Goal: Communication & Community: Connect with others

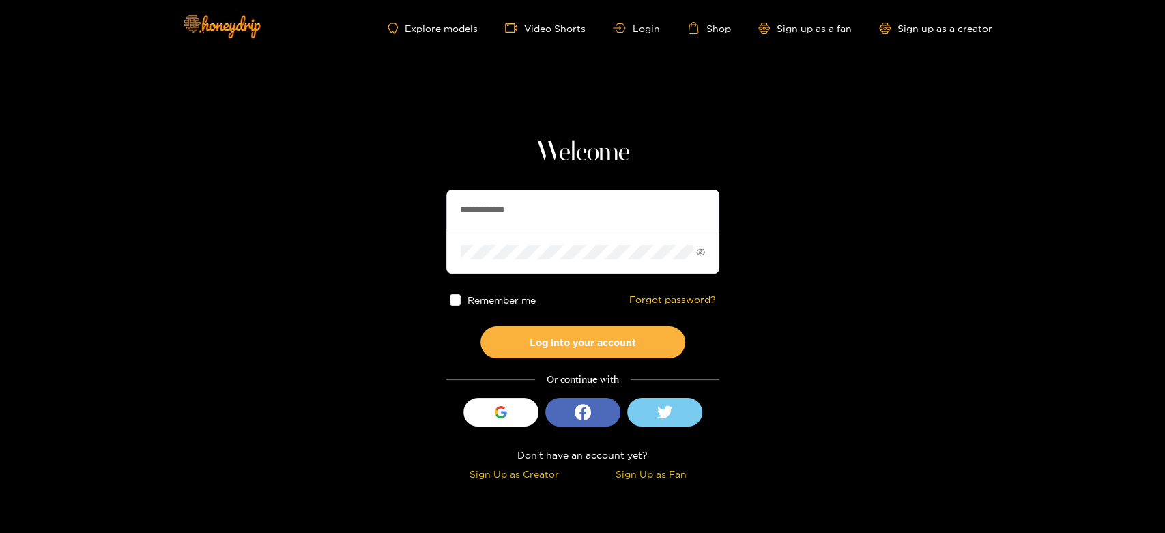
drag, startPoint x: 564, startPoint y: 227, endPoint x: 455, endPoint y: 195, distance: 113.2
click at [427, 205] on section "**********" at bounding box center [582, 242] width 1165 height 485
paste input "text"
type input "*********"
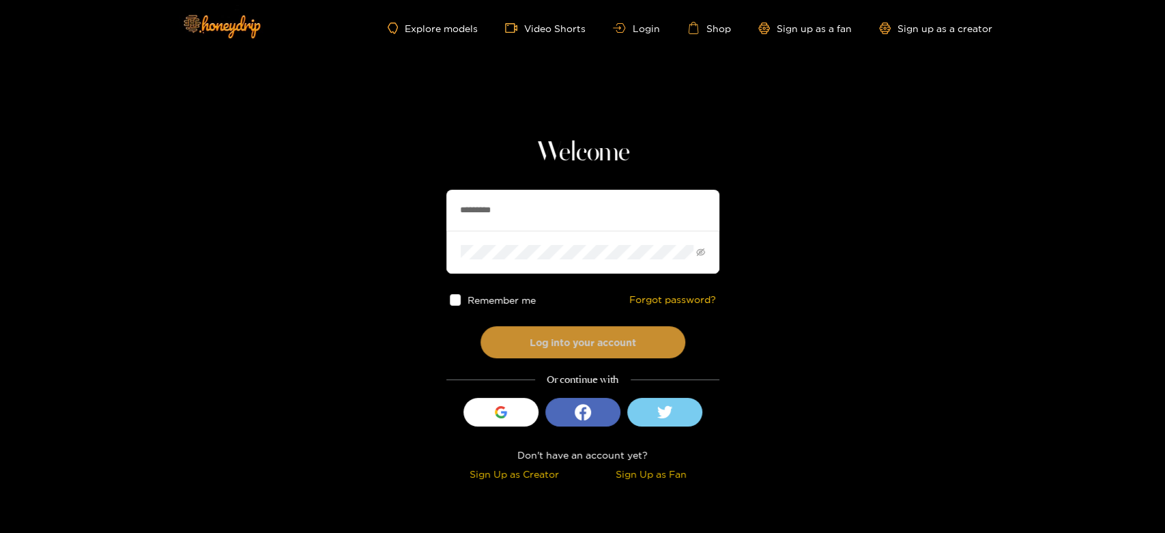
click at [530, 343] on button "Log into your account" at bounding box center [583, 342] width 205 height 32
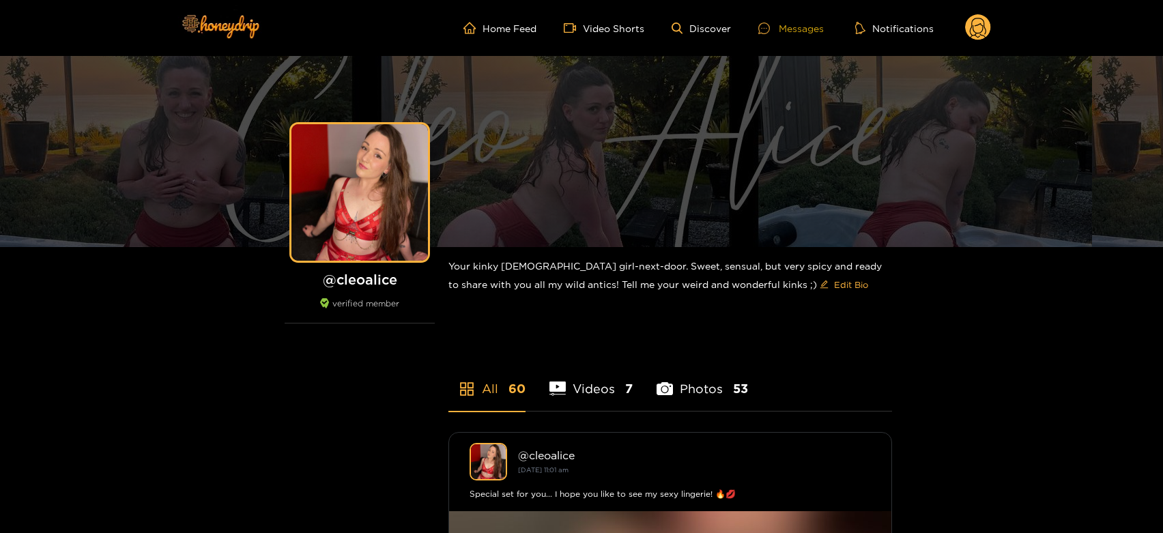
click at [786, 28] on div "Messages" at bounding box center [791, 28] width 66 height 16
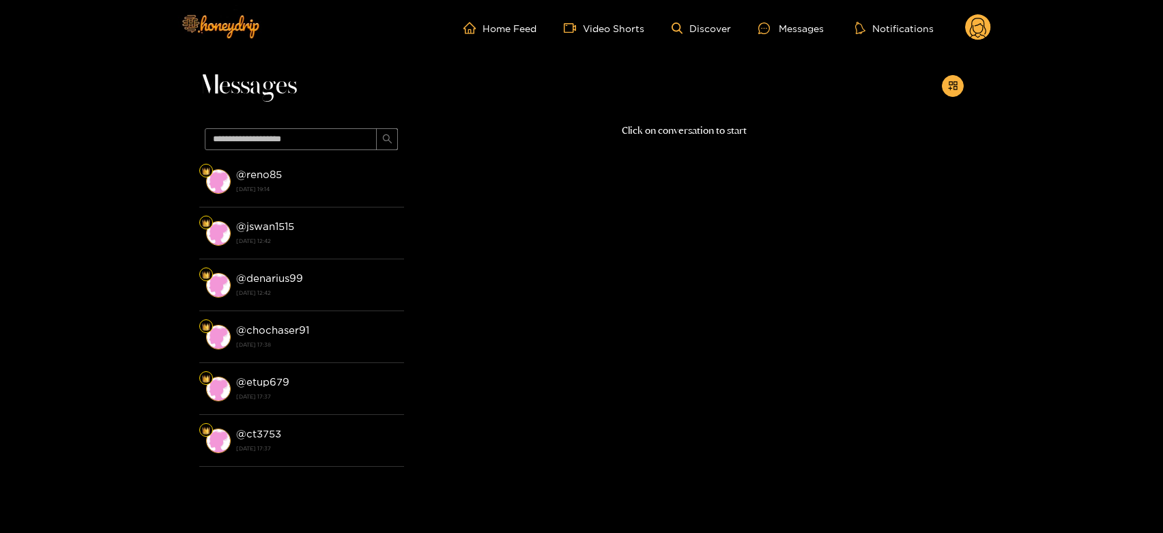
click at [355, 154] on span at bounding box center [301, 139] width 205 height 33
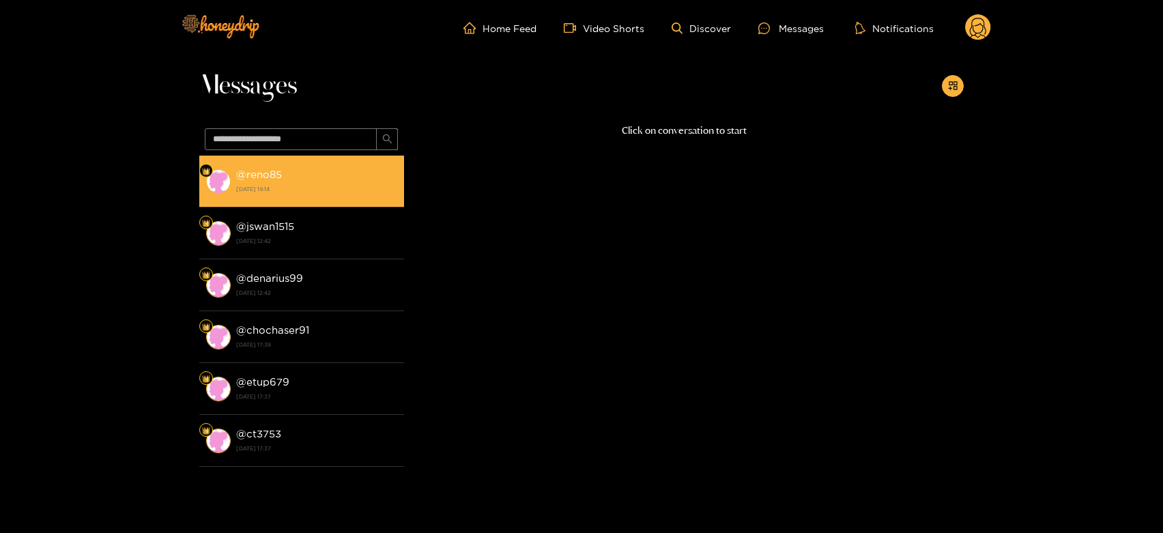
drag, startPoint x: 343, startPoint y: 162, endPoint x: 377, endPoint y: 165, distance: 34.2
click at [343, 163] on li "@ reno85 [DATE] 19:14" at bounding box center [301, 182] width 205 height 52
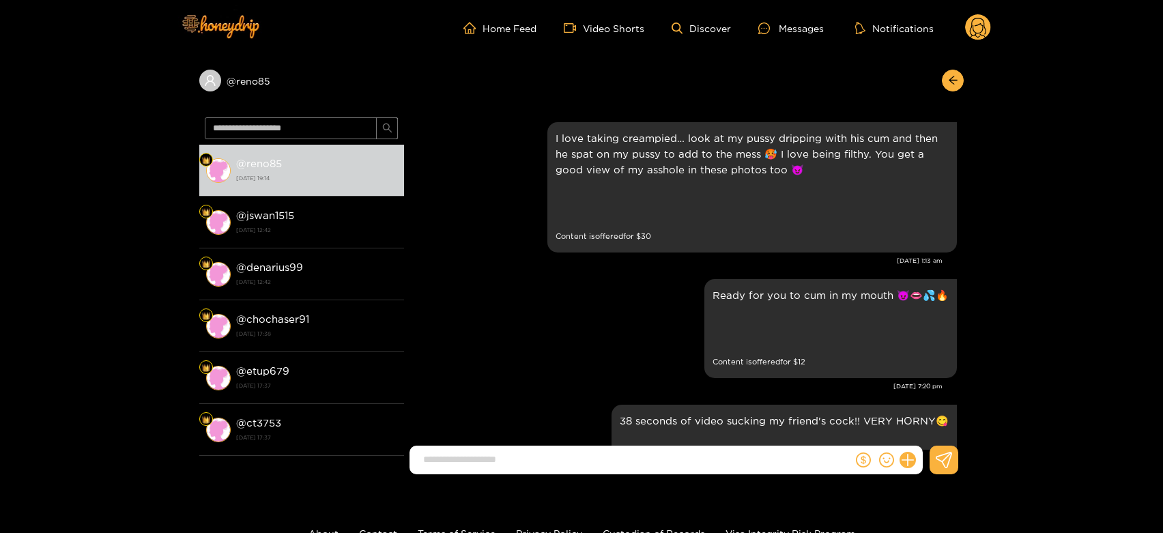
scroll to position [2905, 0]
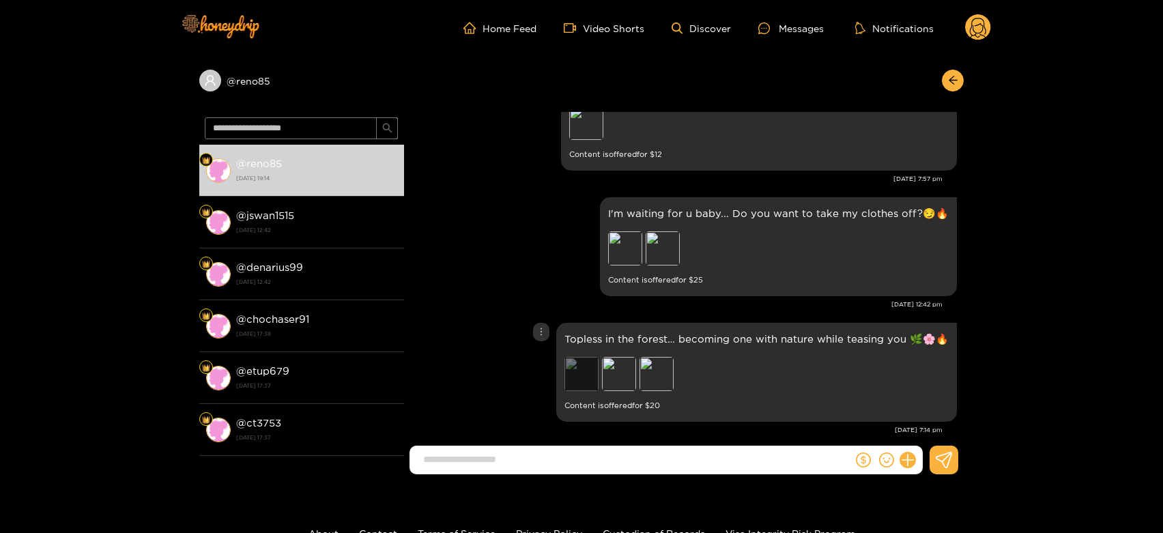
click at [584, 359] on div "Preview" at bounding box center [582, 374] width 34 height 34
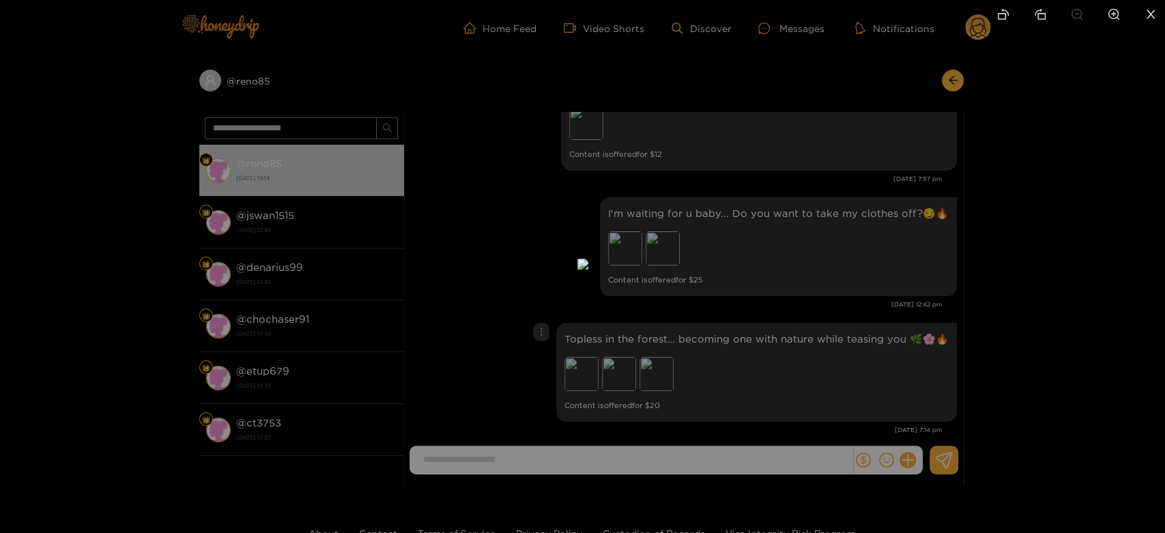
click at [882, 350] on div at bounding box center [582, 266] width 1165 height 533
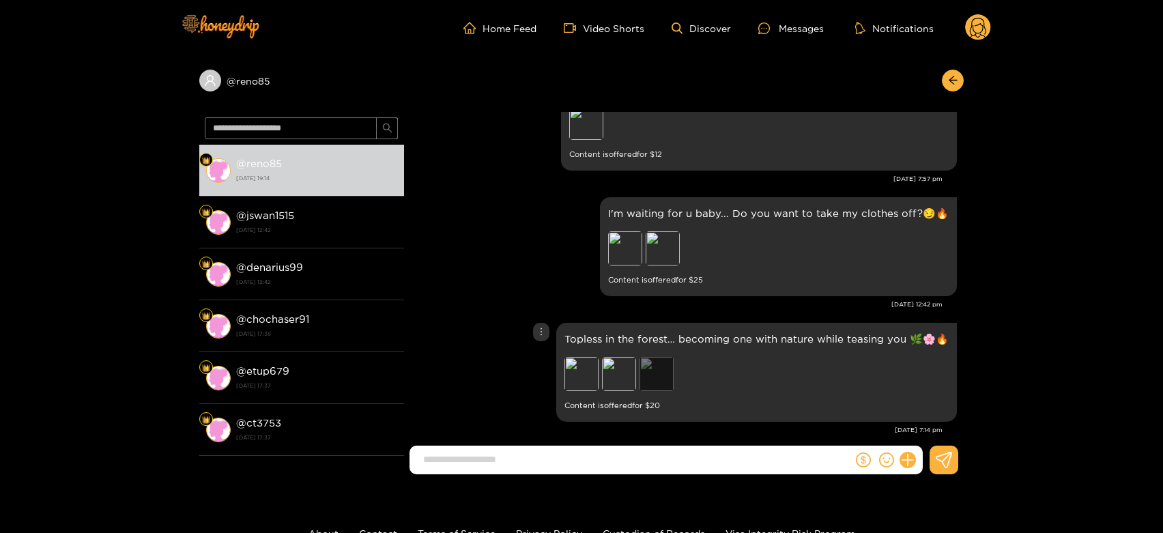
click at [661, 357] on div "Preview" at bounding box center [657, 374] width 34 height 34
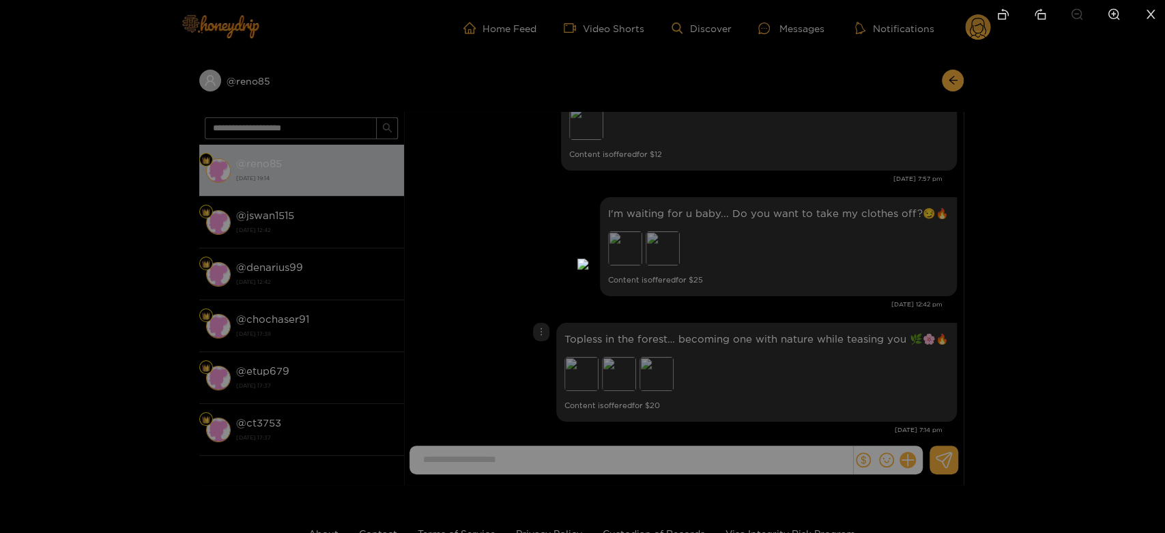
click at [839, 352] on div at bounding box center [582, 266] width 1165 height 533
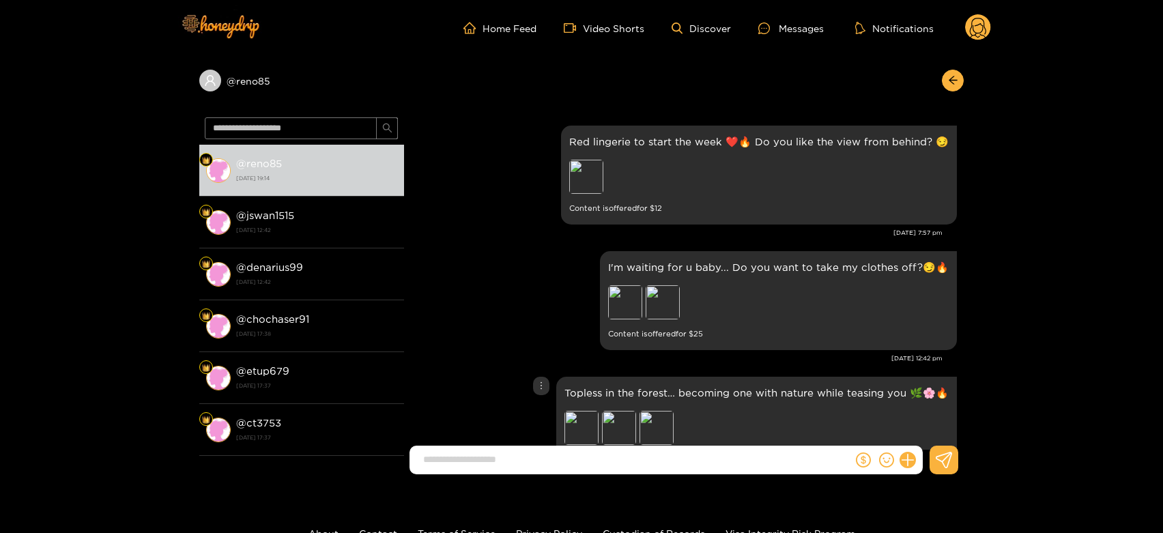
scroll to position [2829, 0]
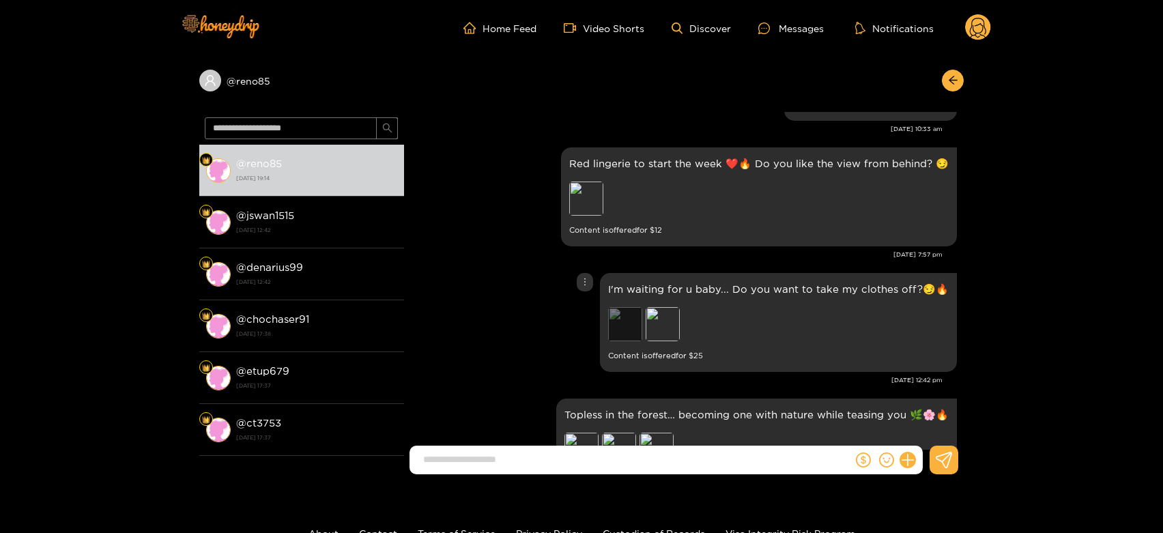
click at [641, 307] on div "Preview" at bounding box center [625, 324] width 34 height 34
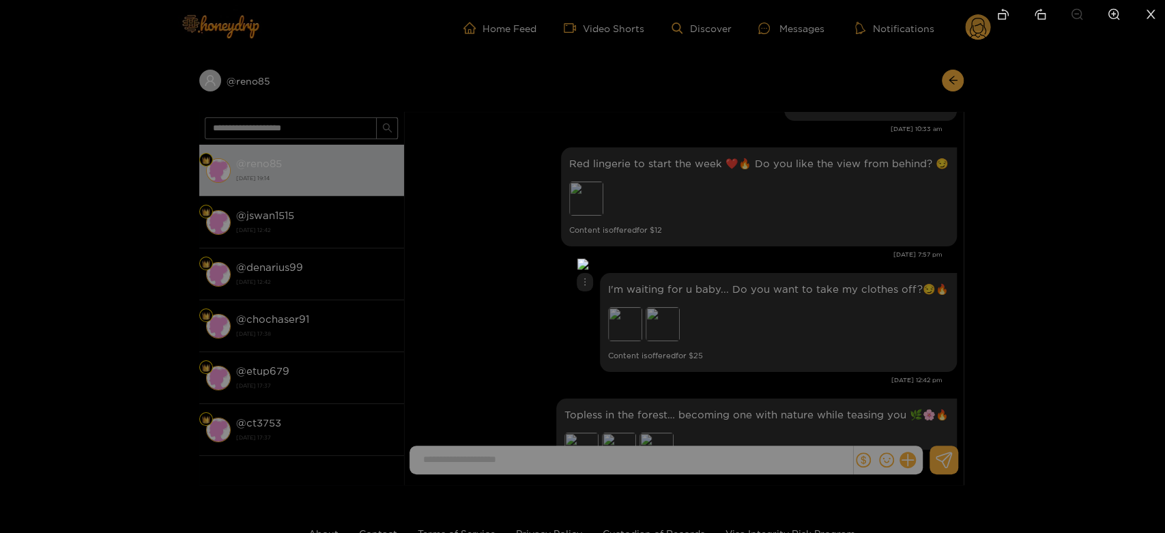
click at [830, 298] on div at bounding box center [582, 266] width 1165 height 533
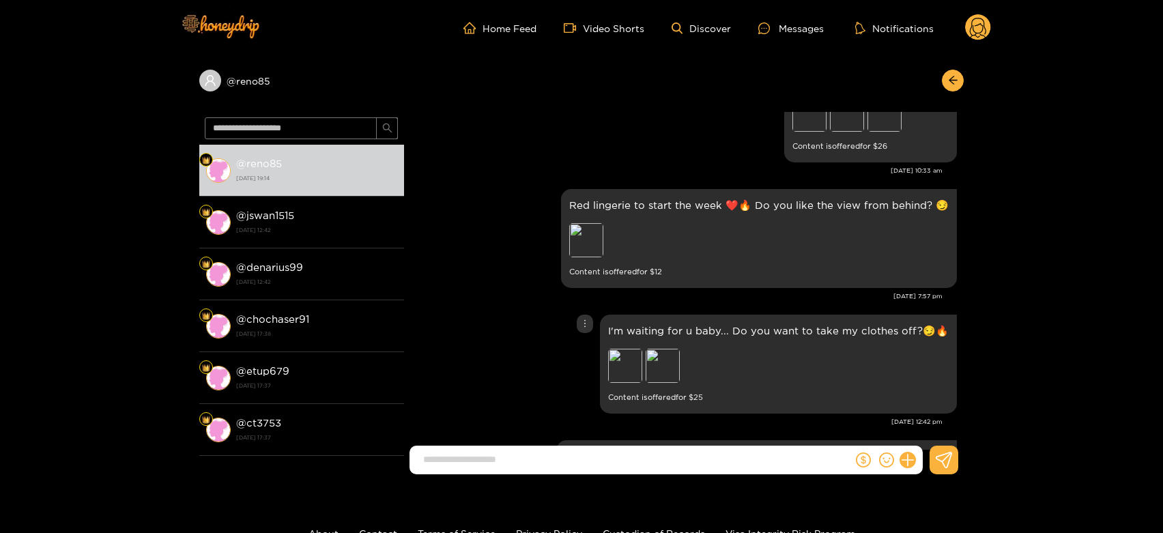
scroll to position [2753, 0]
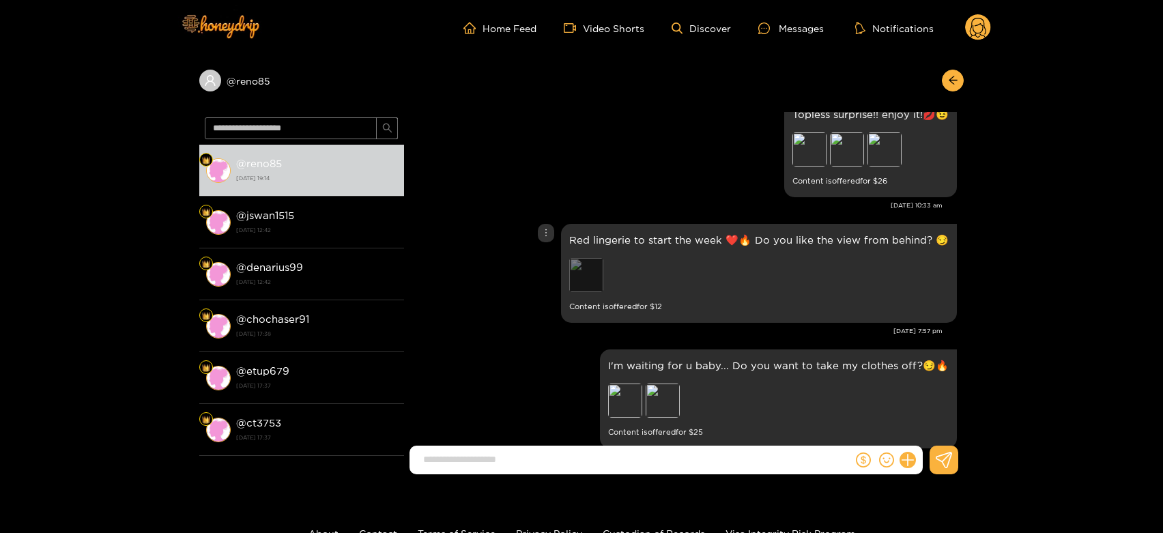
click at [593, 258] on div "Preview" at bounding box center [586, 275] width 34 height 34
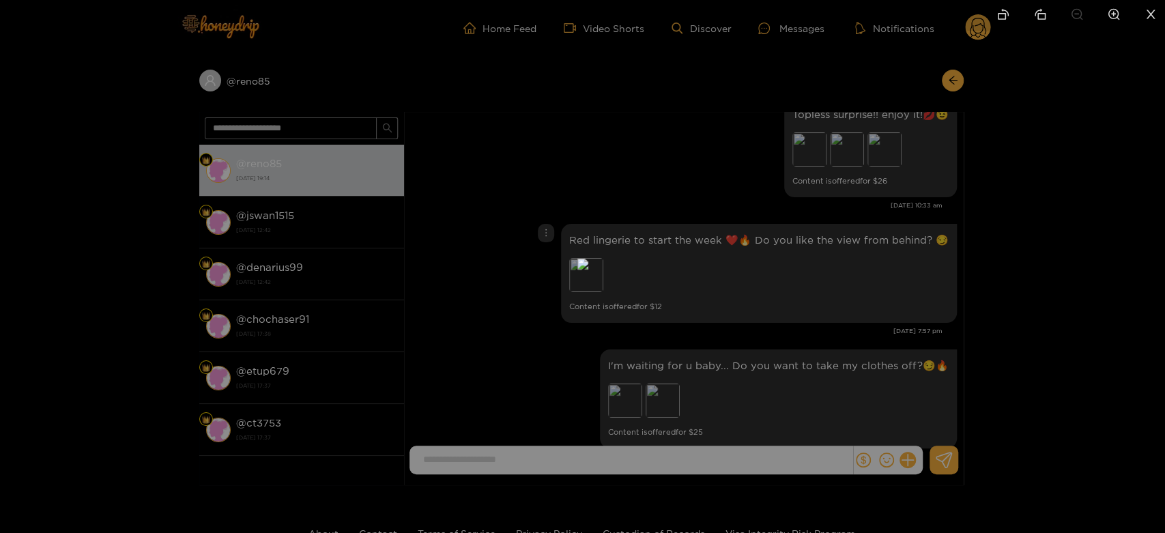
click at [837, 274] on div at bounding box center [582, 266] width 1165 height 533
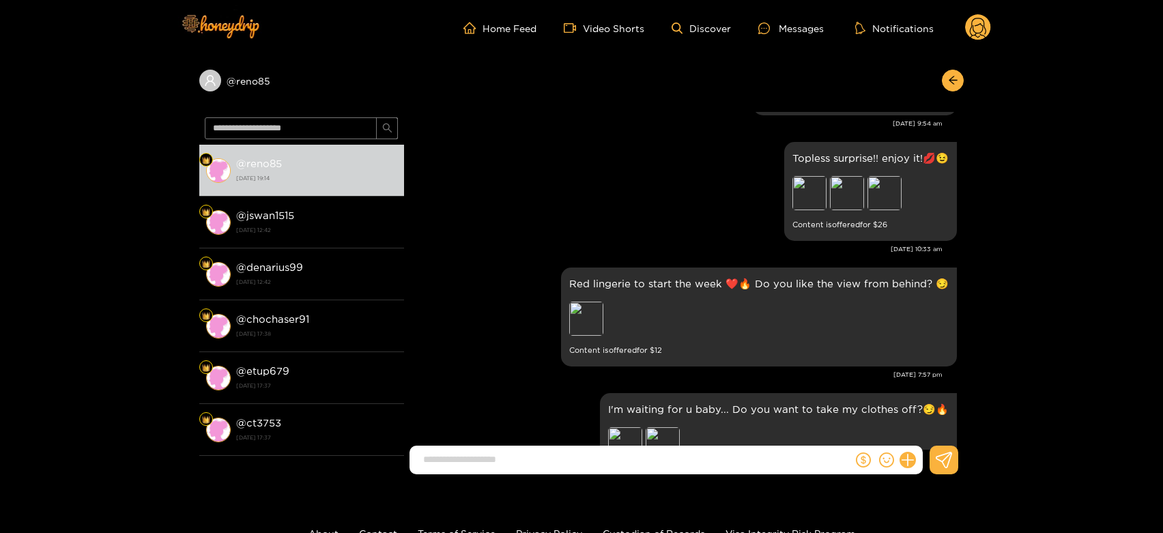
scroll to position [2677, 0]
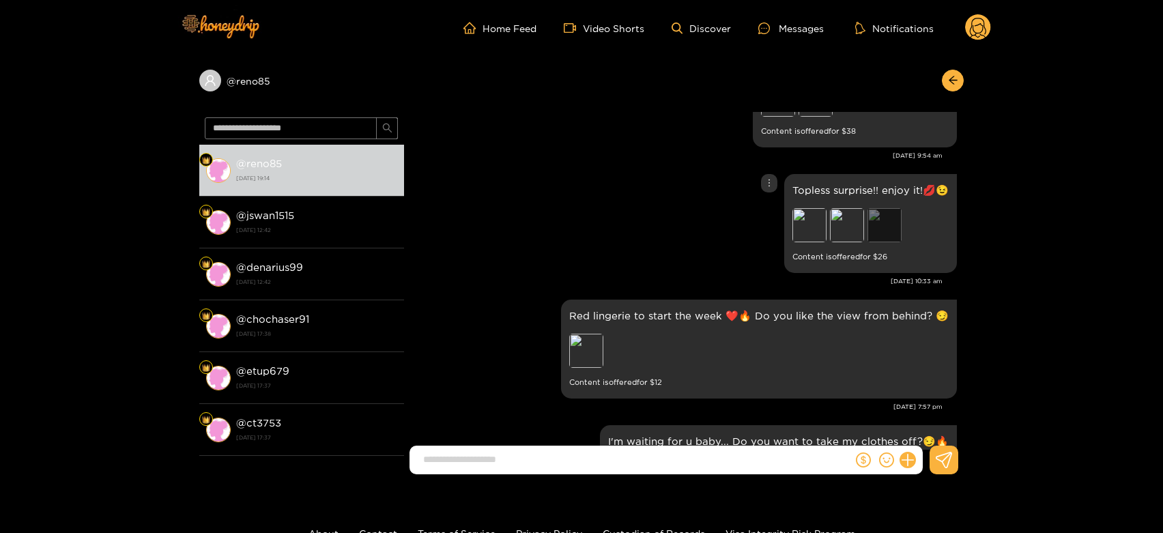
click at [888, 208] on div "Preview" at bounding box center [885, 225] width 34 height 34
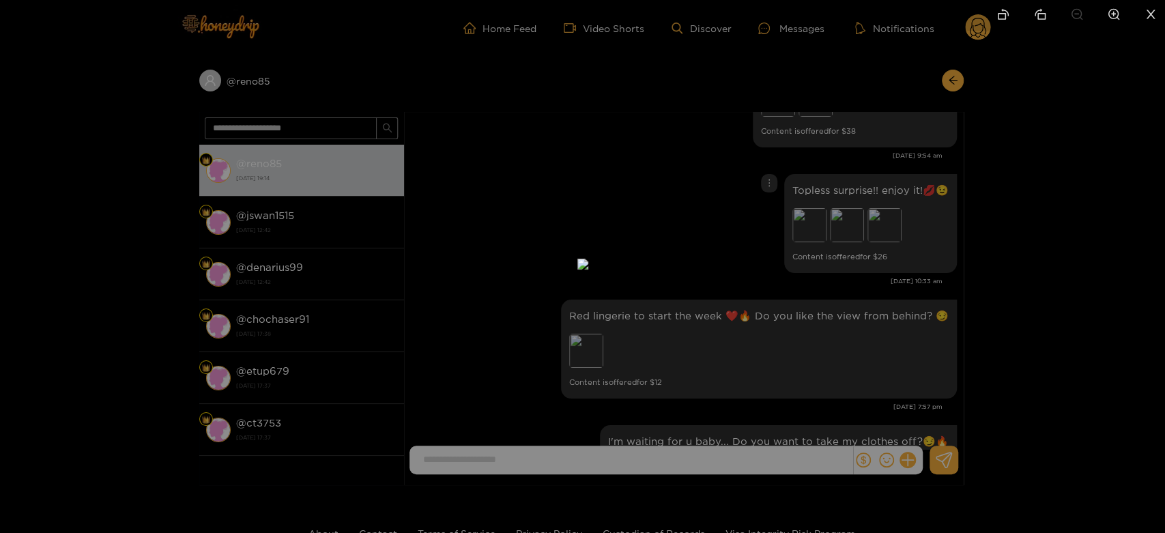
click at [1060, 251] on div at bounding box center [582, 266] width 1165 height 533
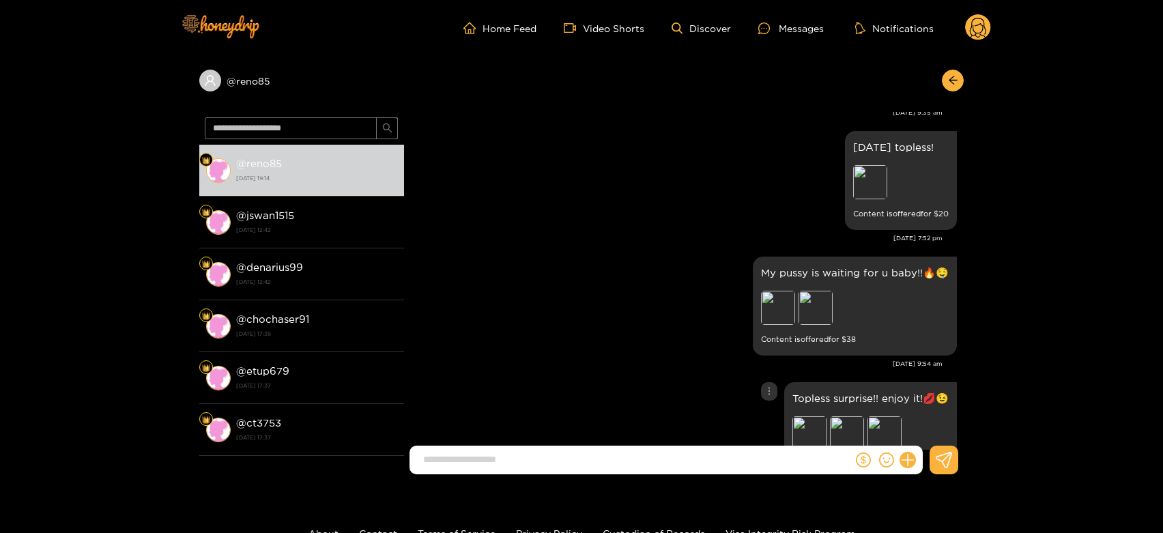
scroll to position [2450, 0]
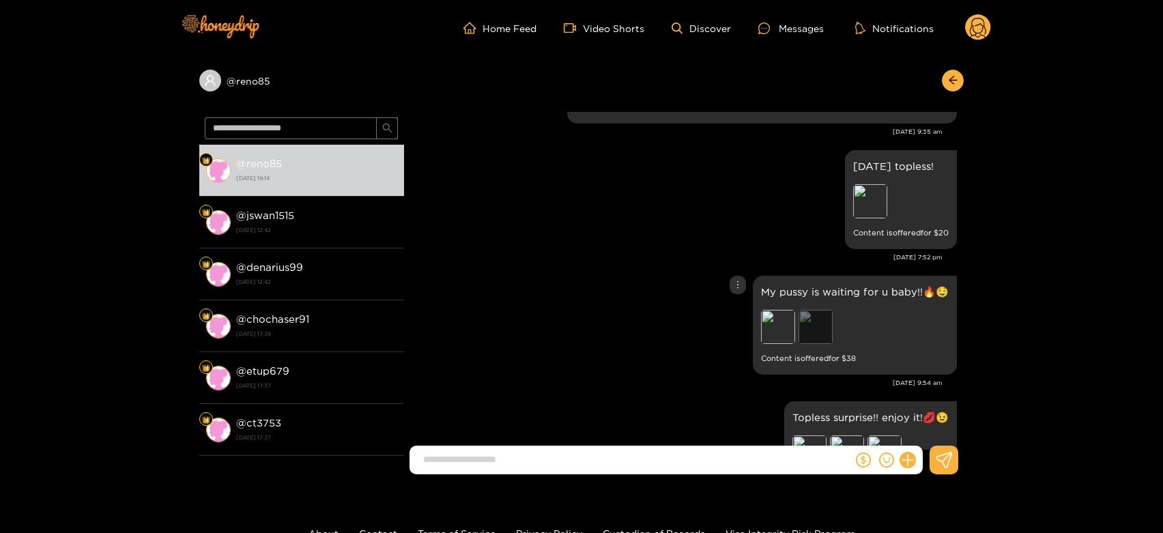
click at [825, 310] on div "Preview" at bounding box center [816, 327] width 34 height 34
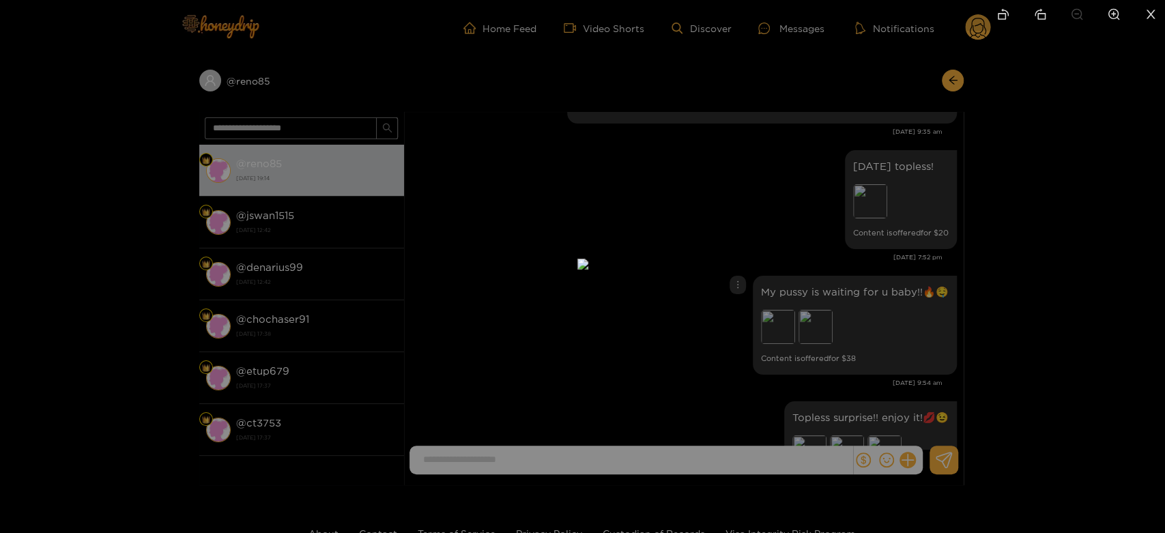
click at [1145, 293] on div at bounding box center [582, 266] width 1165 height 533
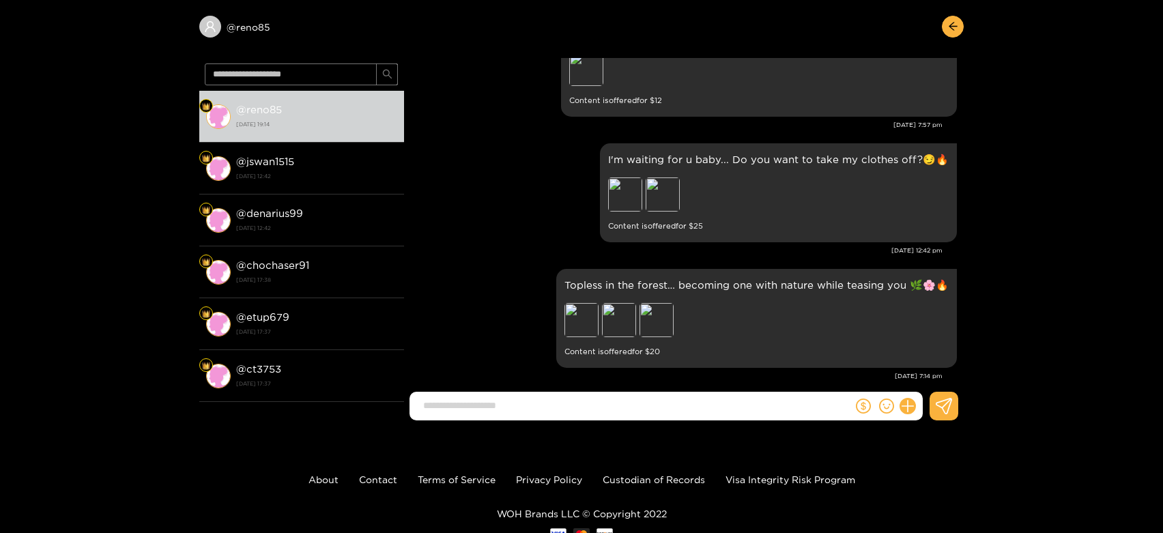
scroll to position [0, 0]
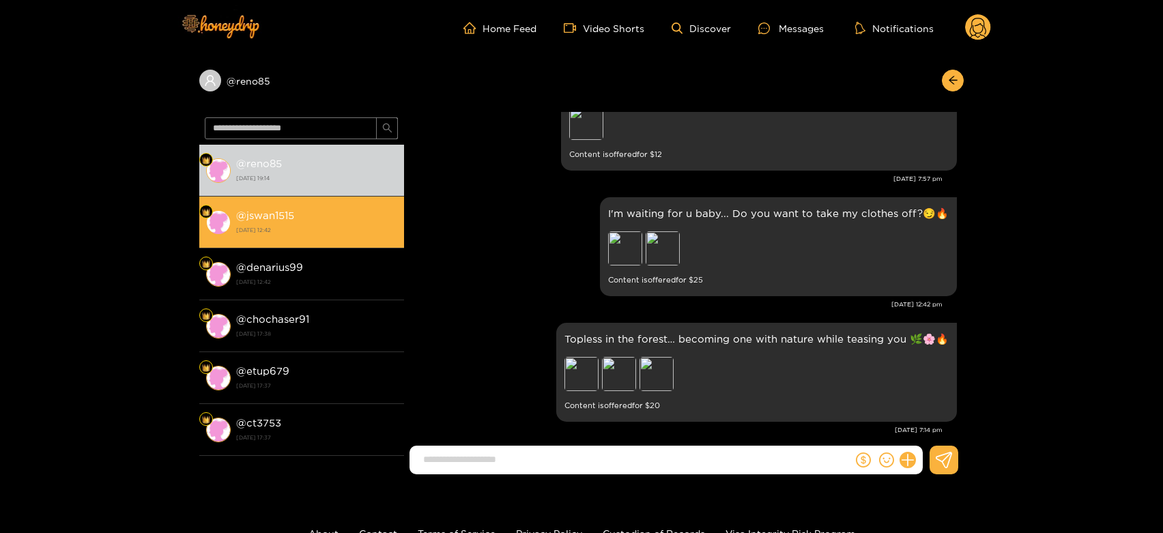
click at [295, 207] on div "@ jswan1515 [DATE] 12:42" at bounding box center [316, 222] width 161 height 31
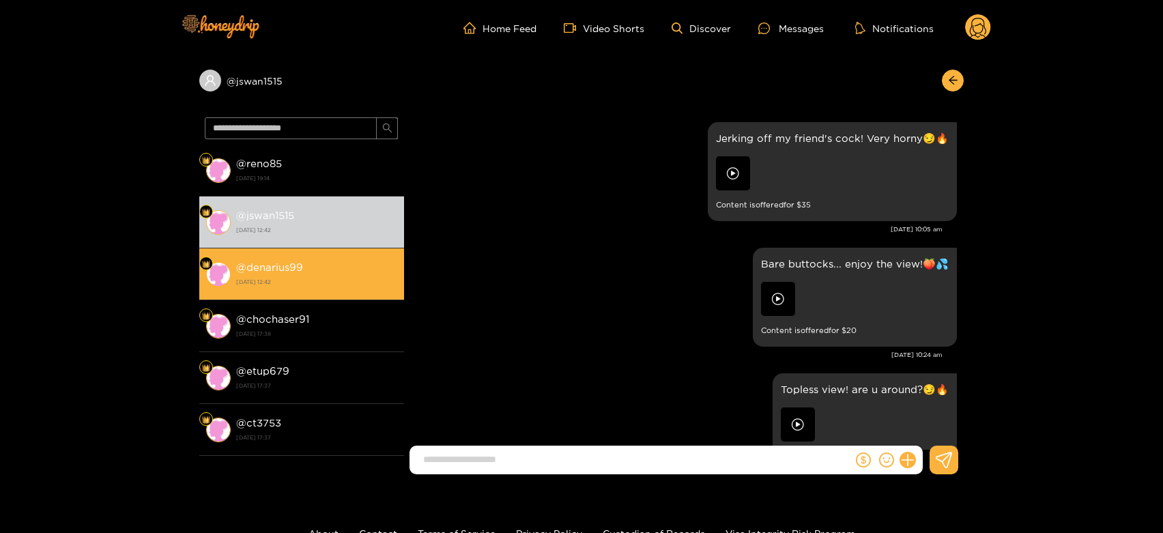
scroll to position [2907, 0]
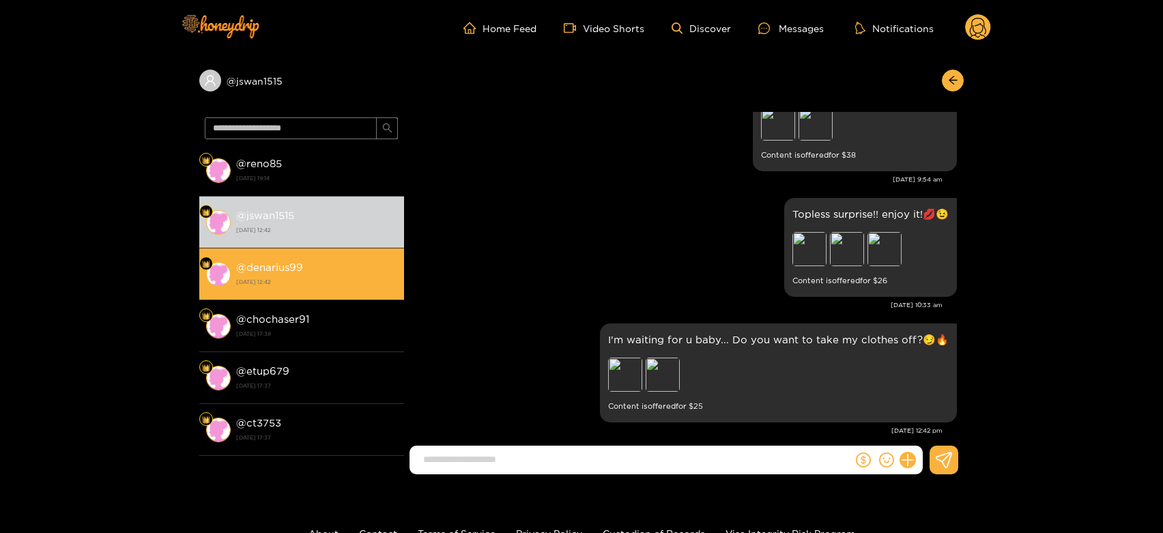
click at [289, 261] on strong "@ denarius99" at bounding box center [269, 267] width 67 height 12
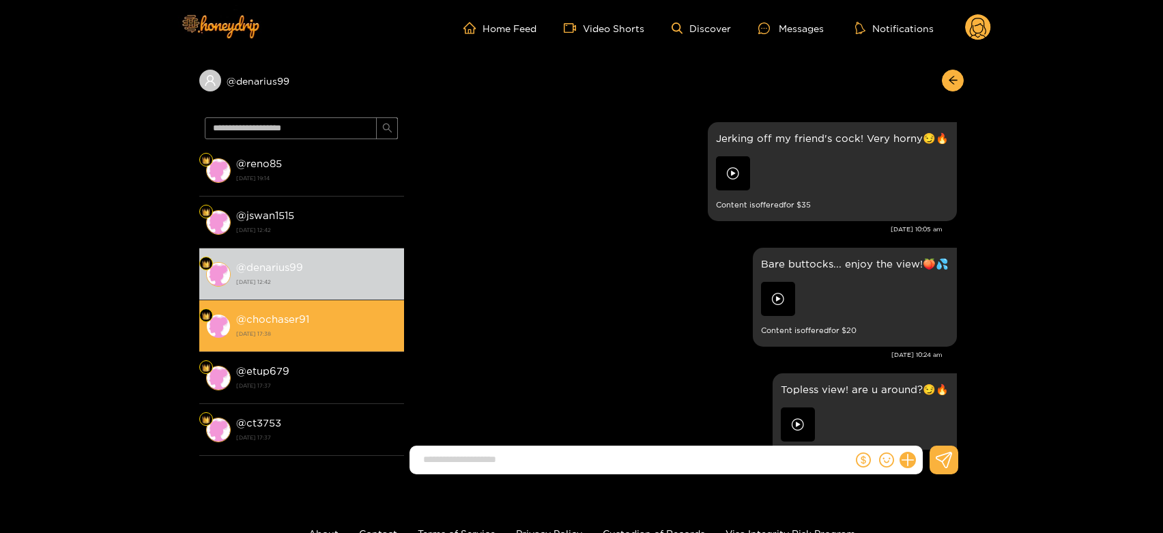
scroll to position [2907, 0]
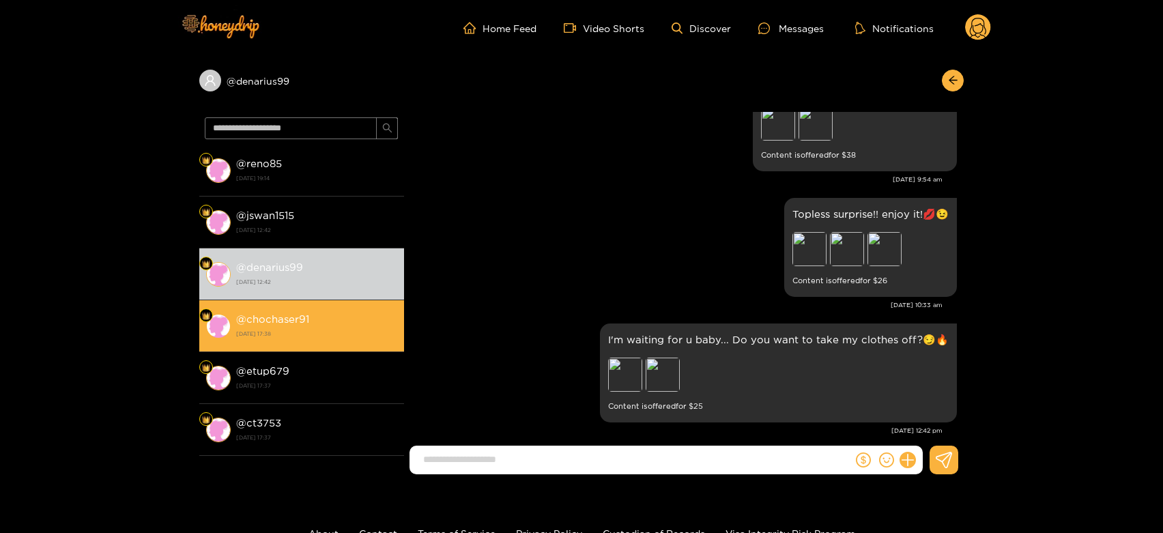
click at [300, 315] on strong "@ chochaser91" at bounding box center [272, 319] width 73 height 12
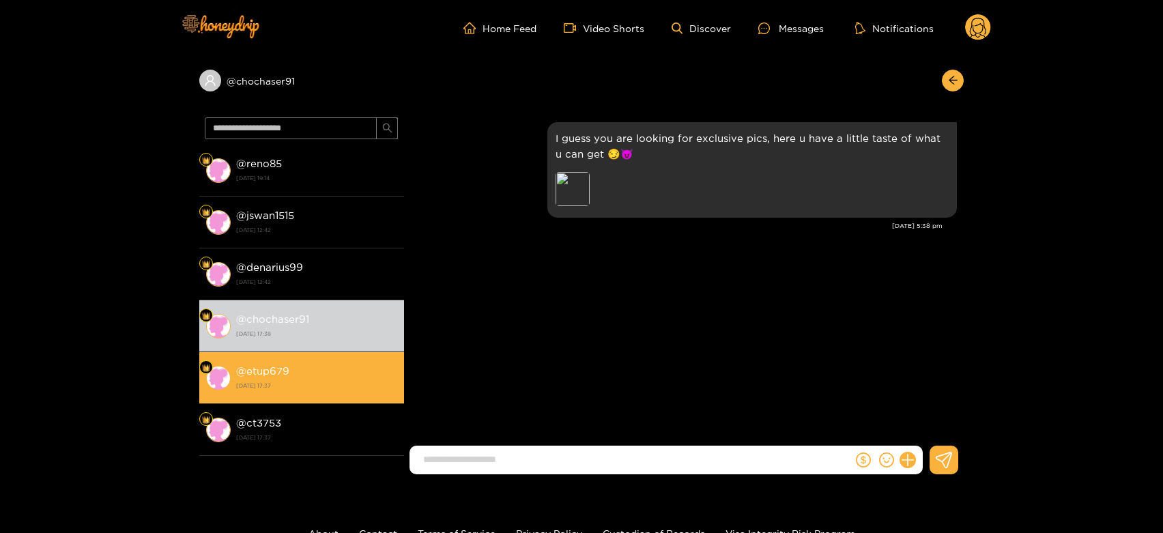
click at [358, 369] on div "@ etup679 [DATE] 17:37" at bounding box center [316, 378] width 161 height 31
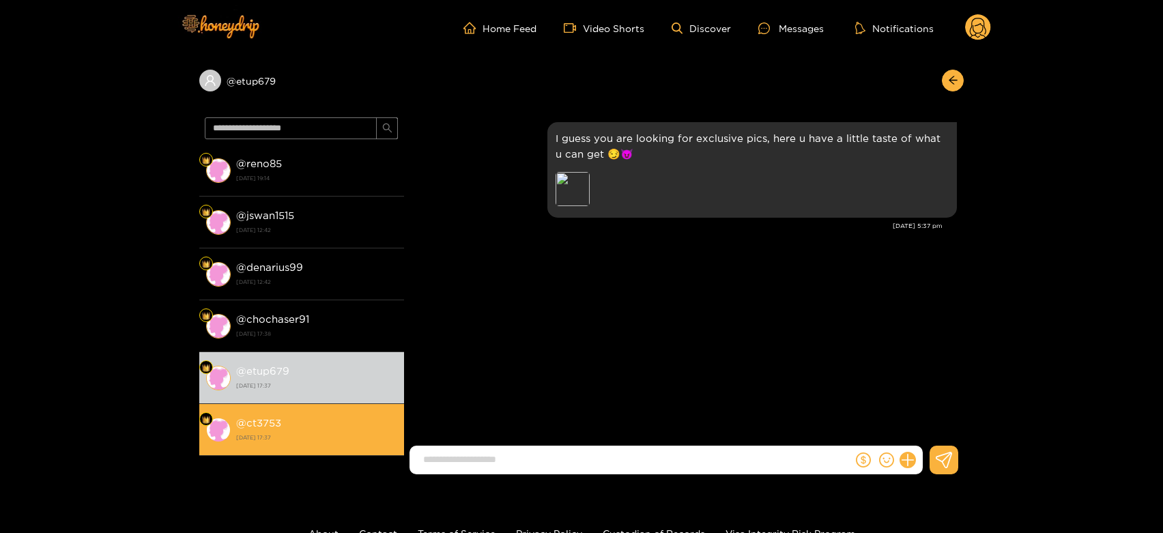
click at [330, 418] on div "@ ct3753 [DATE] 17:37" at bounding box center [316, 429] width 161 height 31
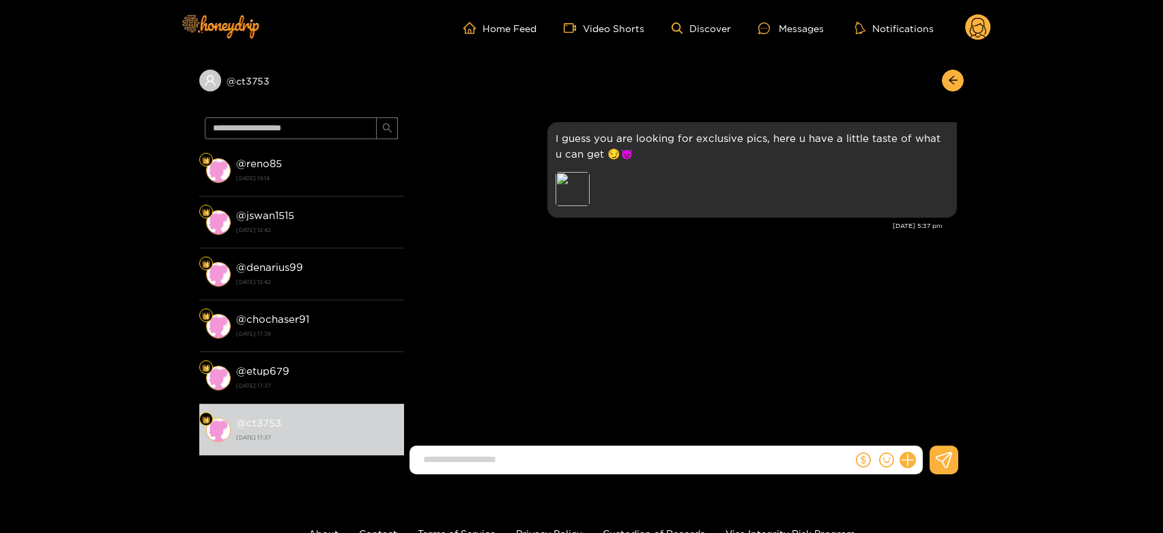
click at [980, 28] on circle at bounding box center [978, 27] width 26 height 26
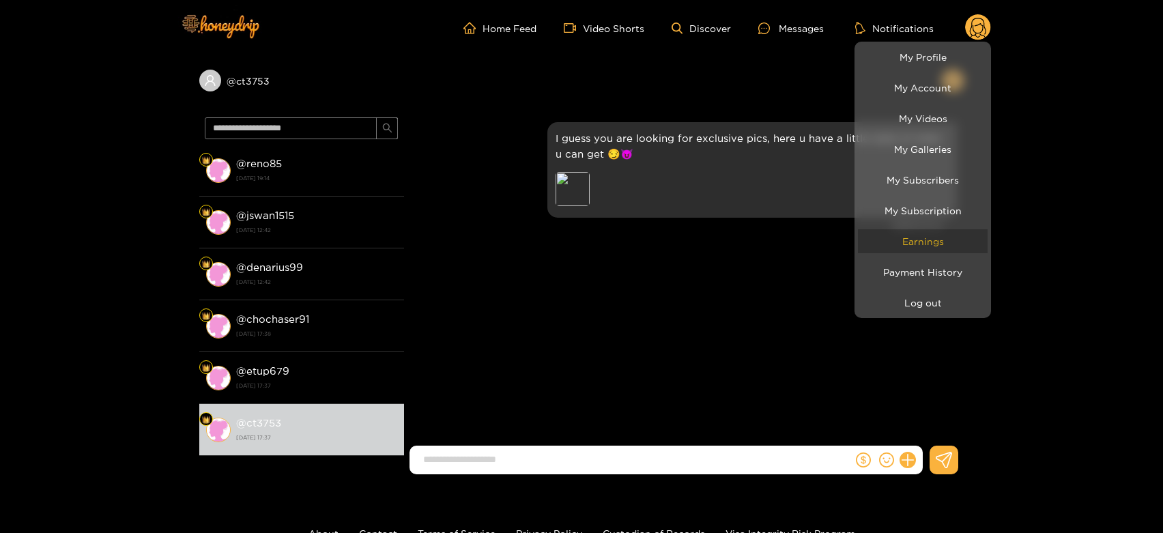
click at [950, 237] on link "Earnings" at bounding box center [923, 241] width 130 height 24
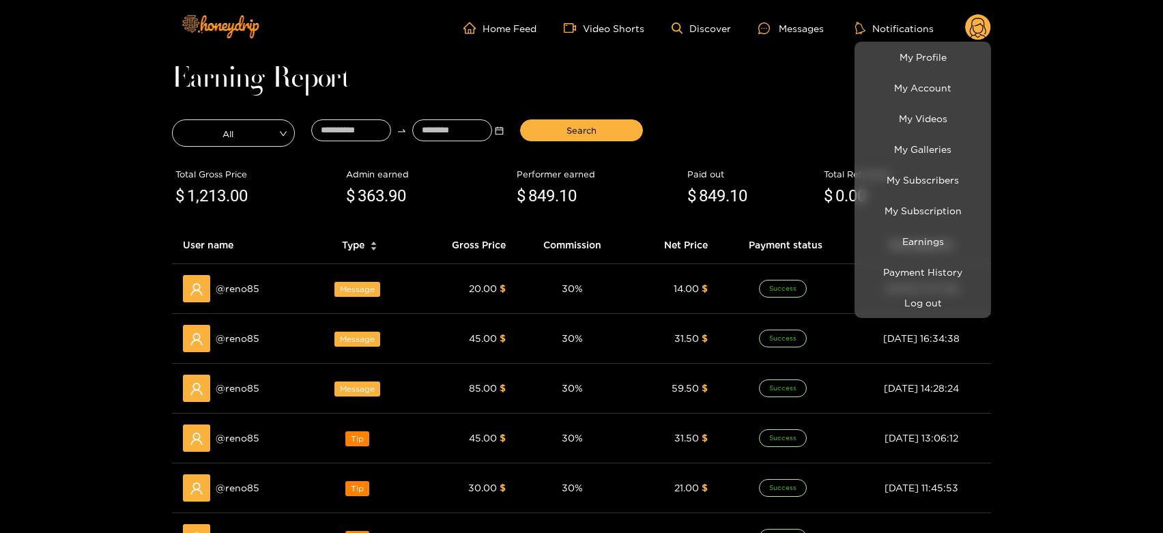
click at [242, 298] on div at bounding box center [581, 266] width 1163 height 533
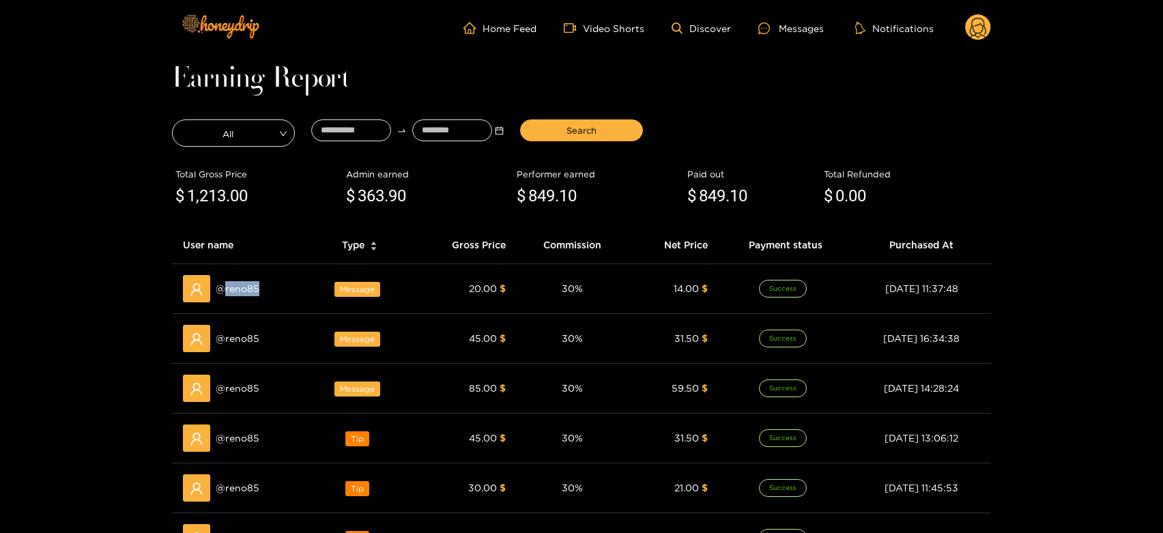
click at [242, 298] on div "@ reno85" at bounding box center [240, 288] width 115 height 27
copy span "reno85"
click at [799, 25] on div "Messages" at bounding box center [791, 28] width 66 height 16
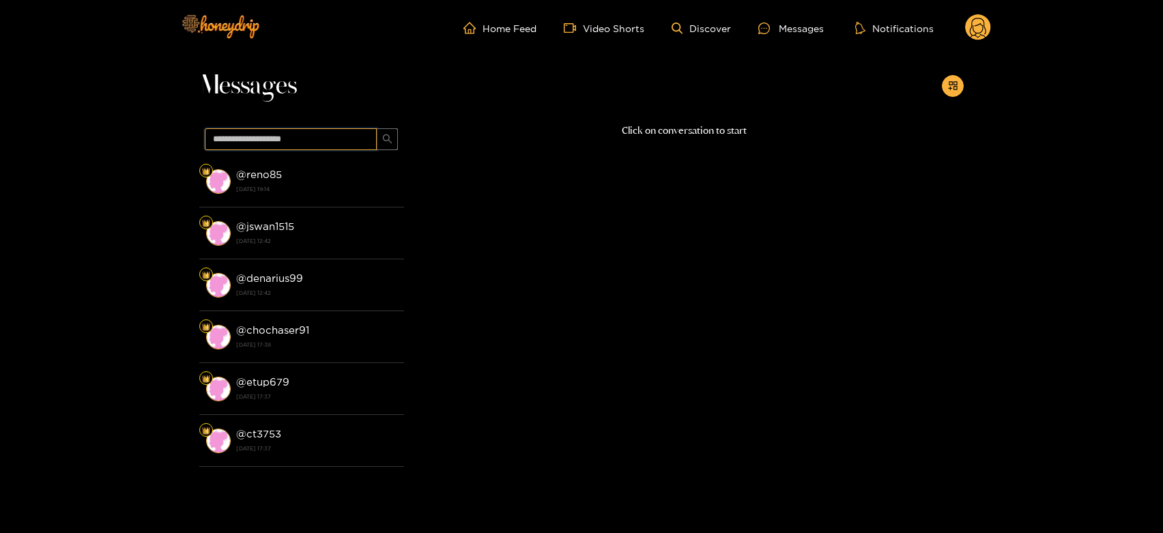
click at [316, 137] on input "text" at bounding box center [291, 139] width 172 height 22
paste input "******"
type input "******"
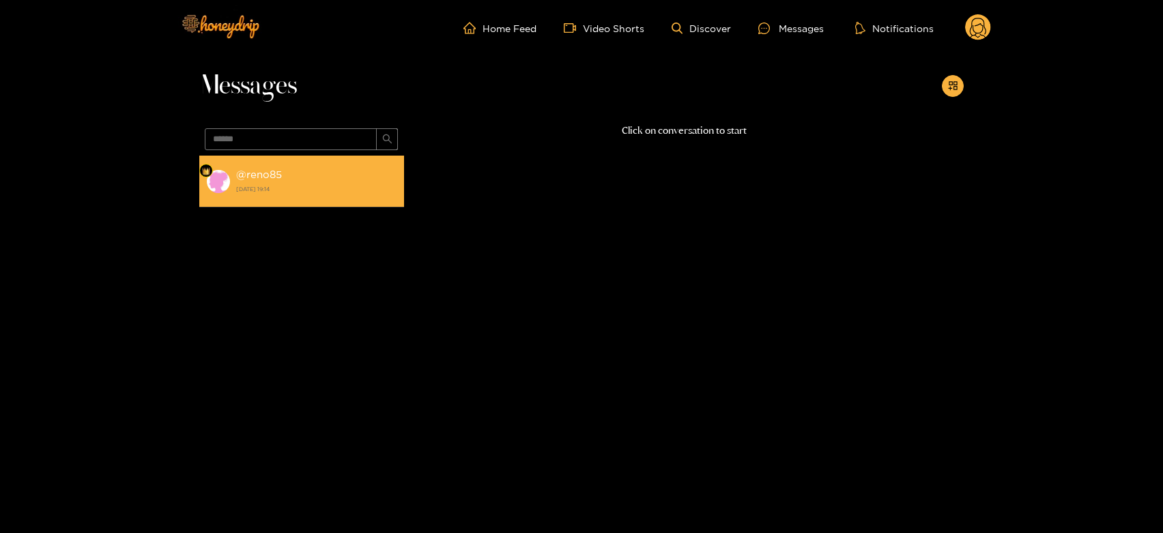
click at [283, 156] on li "@ reno85 [DATE] 19:14" at bounding box center [301, 182] width 205 height 52
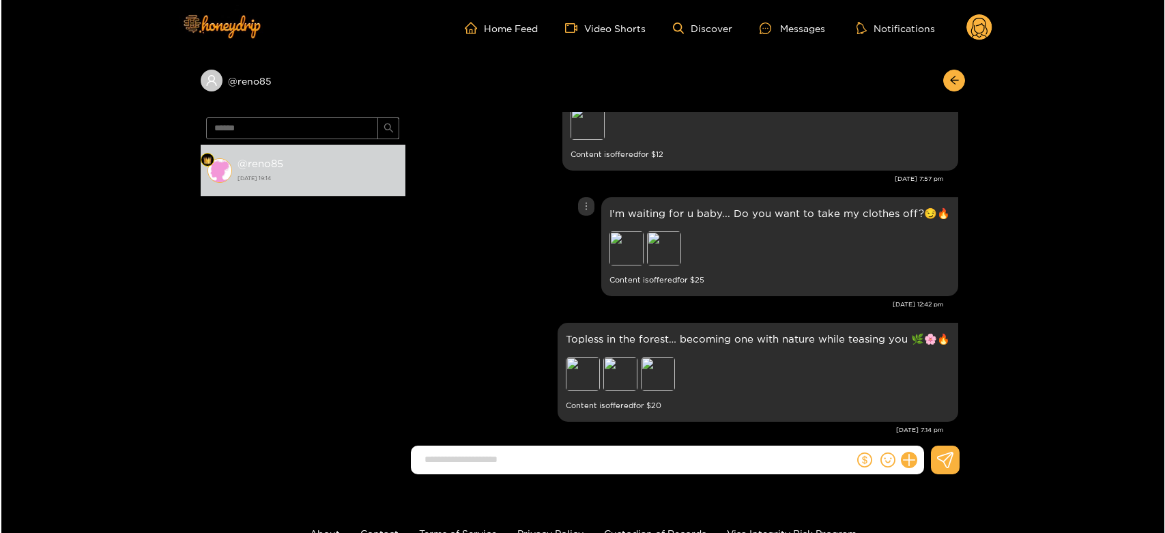
scroll to position [2450, 0]
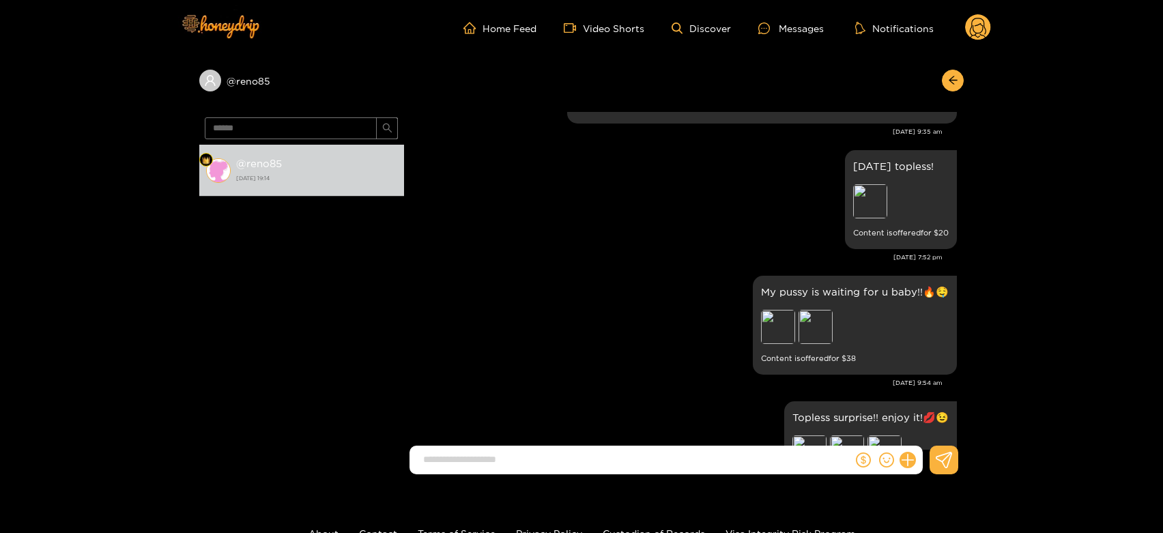
click at [980, 23] on circle at bounding box center [978, 27] width 26 height 26
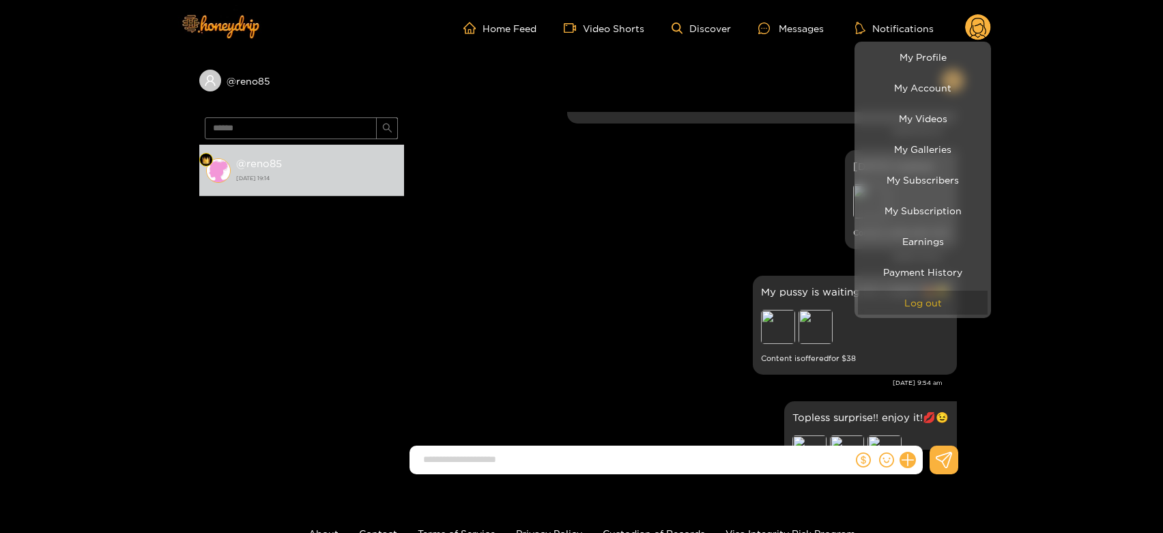
click at [938, 311] on button "Log out" at bounding box center [923, 303] width 130 height 24
